Goal: Obtain resource: Download file/media

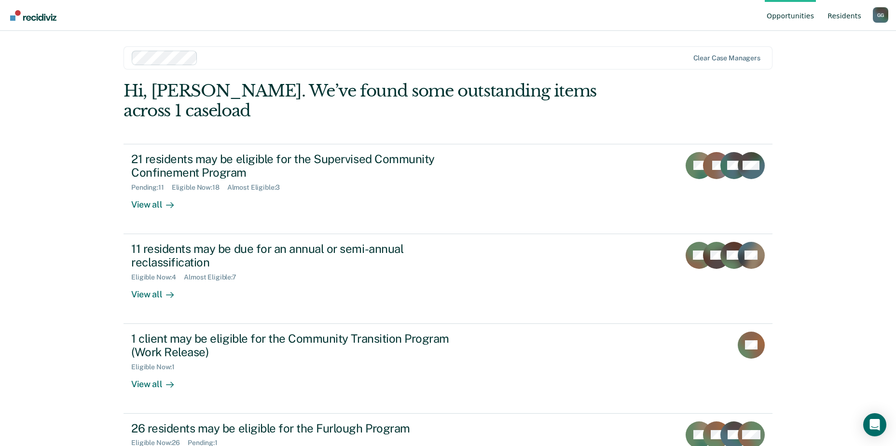
click at [847, 14] on link "Resident s" at bounding box center [844, 15] width 38 height 31
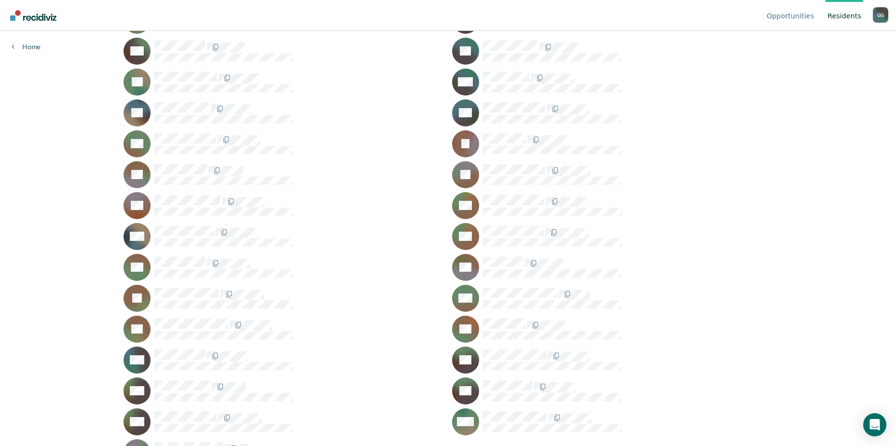
scroll to position [405, 0]
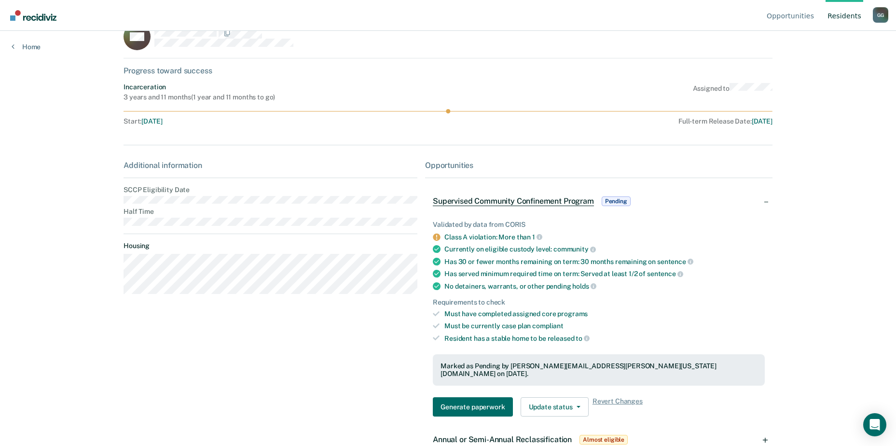
scroll to position [36, 0]
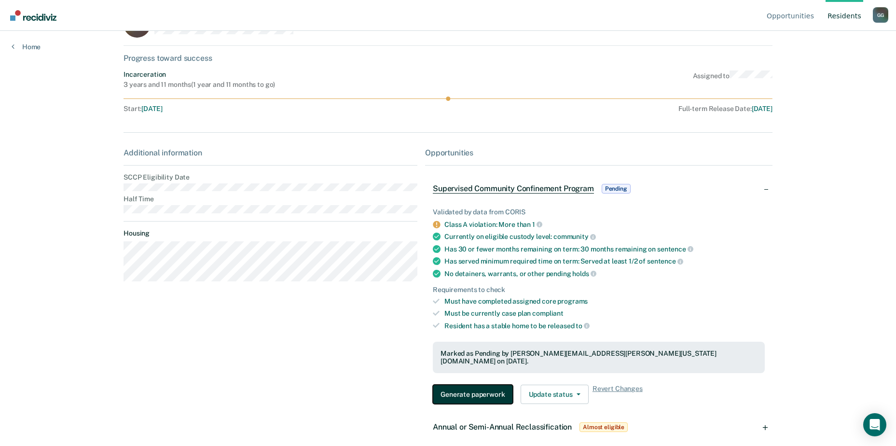
click at [484, 384] on button "Generate paperwork" at bounding box center [473, 393] width 80 height 19
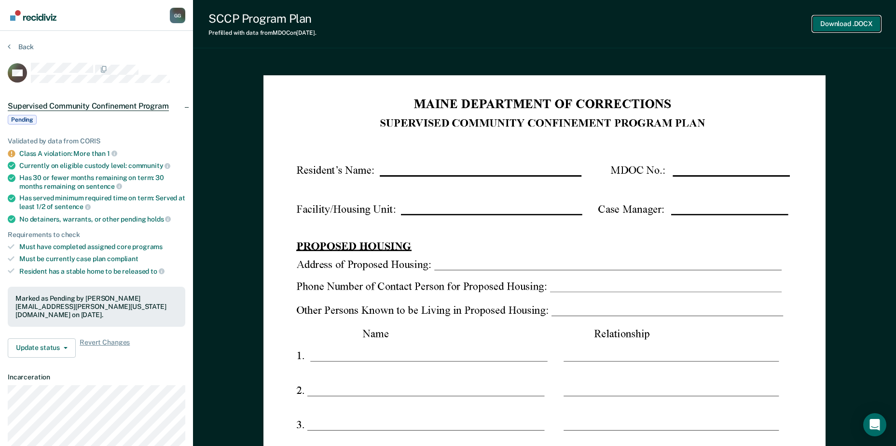
click at [834, 23] on button "Download .DOCX" at bounding box center [846, 24] width 68 height 16
click at [62, 347] on span "button" at bounding box center [64, 348] width 8 height 2
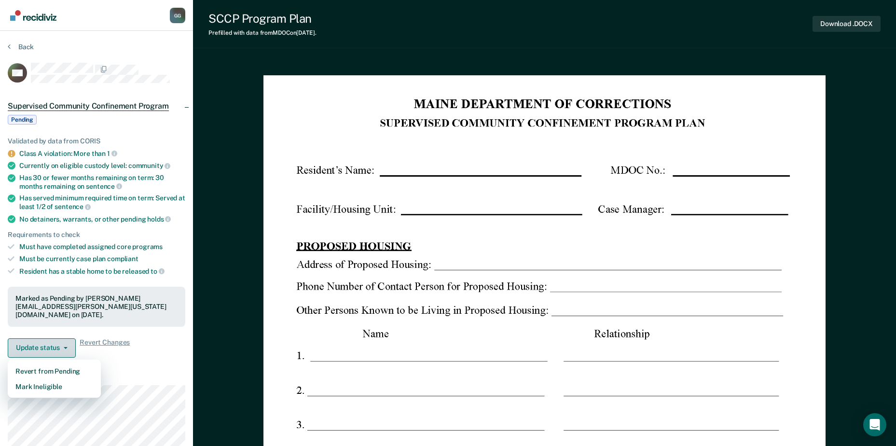
click at [64, 340] on button "Update status" at bounding box center [42, 347] width 68 height 19
